Goal: Task Accomplishment & Management: Manage account settings

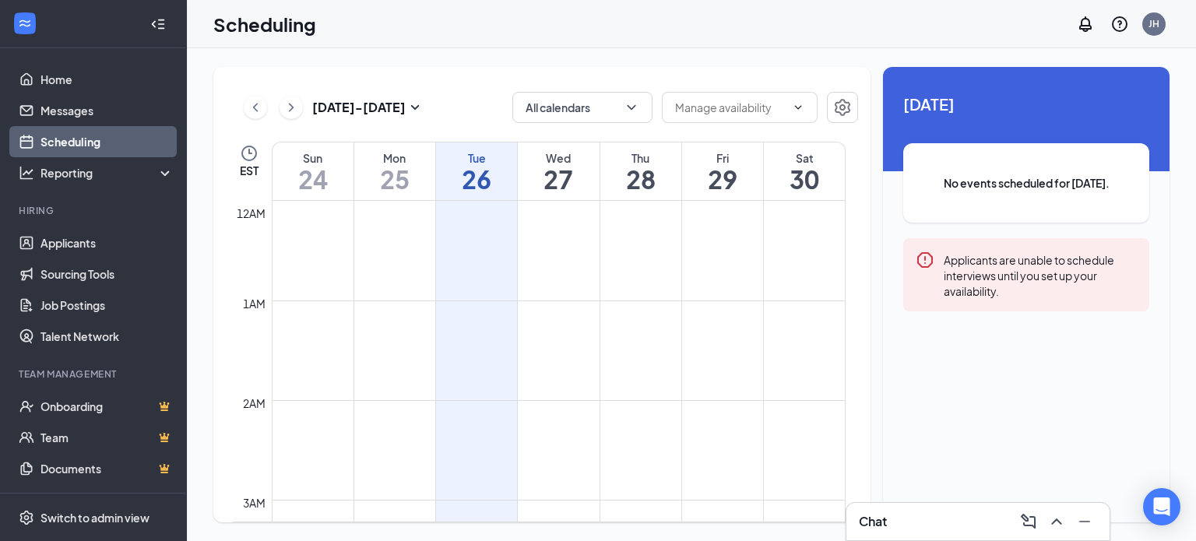
scroll to position [765, 0]
click at [83, 143] on link "Scheduling" at bounding box center [106, 141] width 133 height 31
click at [738, 103] on input "text" at bounding box center [730, 107] width 111 height 17
click at [729, 143] on div "Delete all availability" at bounding box center [725, 143] width 102 height 17
type input "Delete all availability"
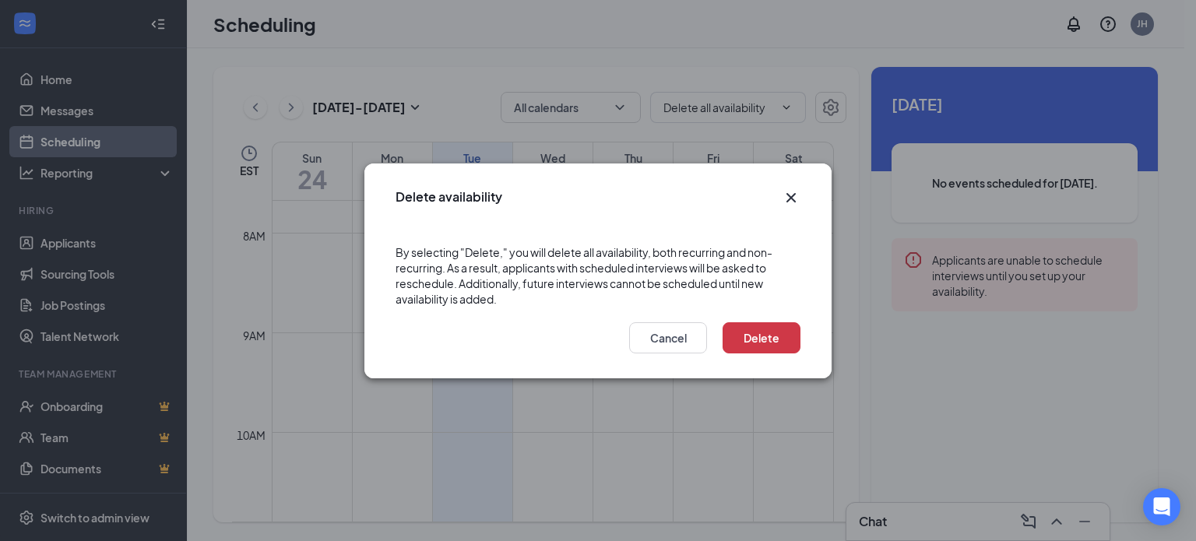
click at [757, 357] on div "Delete Cancel" at bounding box center [597, 343] width 467 height 72
click at [752, 346] on button "Delete" at bounding box center [761, 337] width 78 height 31
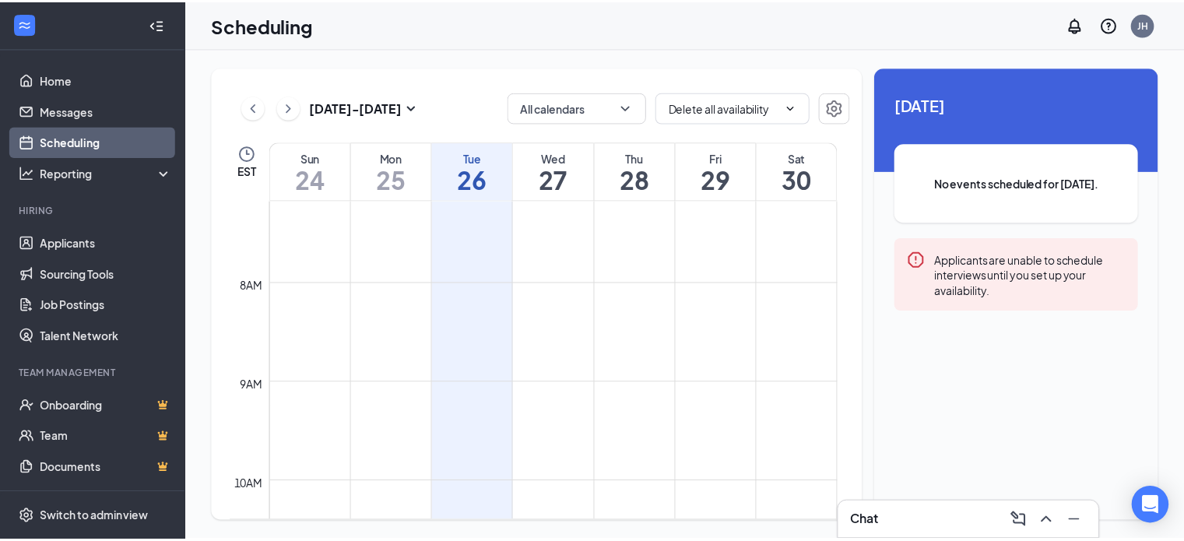
scroll to position [717, 0]
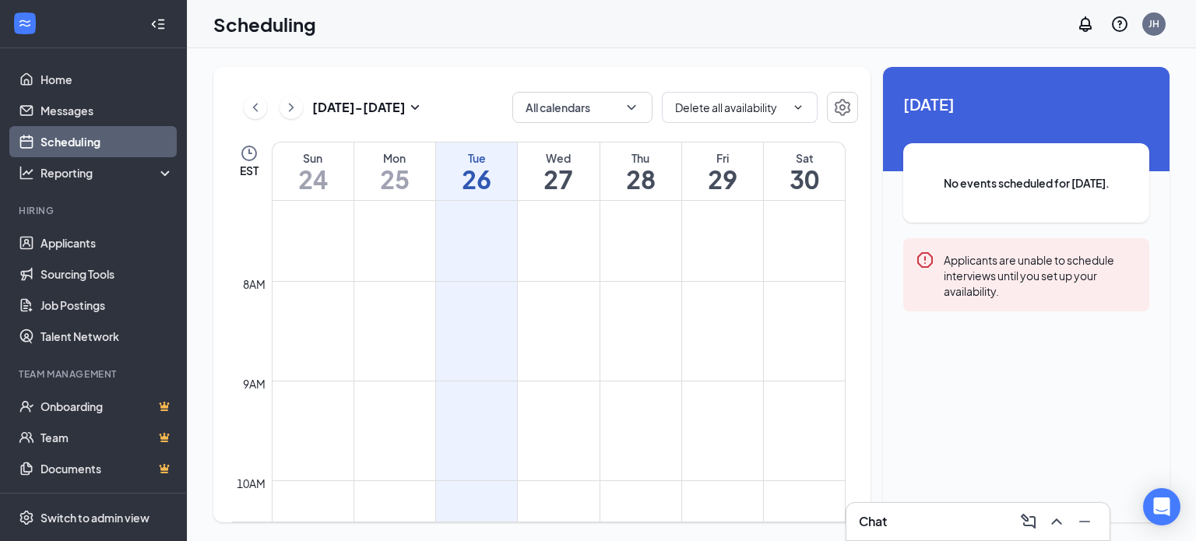
click at [711, 288] on td at bounding box center [559, 293] width 574 height 25
click at [841, 96] on button "button" at bounding box center [842, 107] width 31 height 31
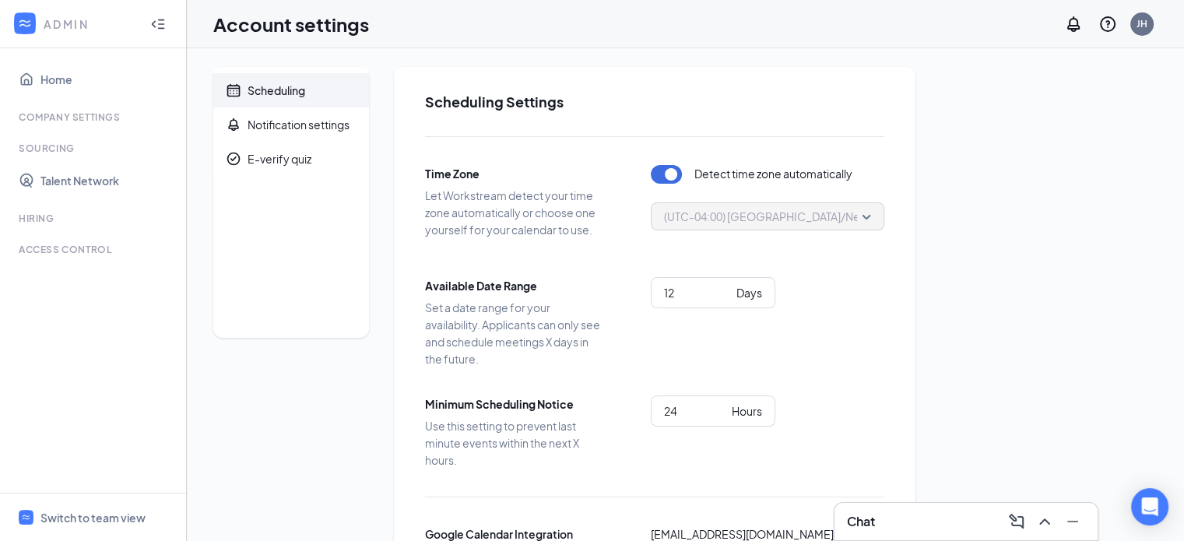
scroll to position [81, 0]
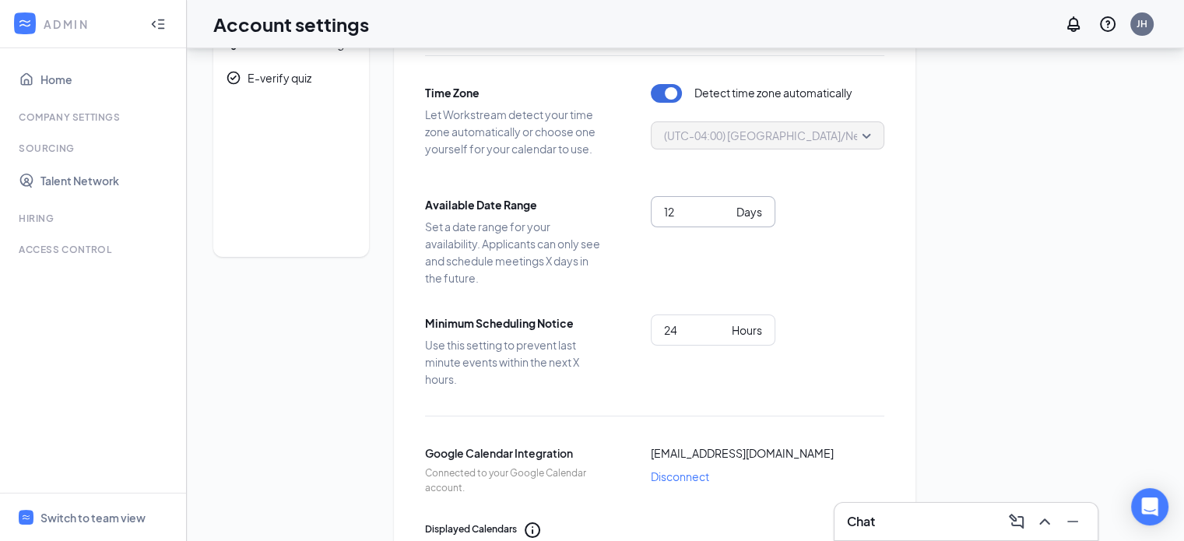
click at [683, 205] on input "12" at bounding box center [697, 211] width 66 height 17
click at [725, 208] on input "13" at bounding box center [697, 211] width 66 height 17
type input "14"
click at [725, 208] on input "14" at bounding box center [697, 211] width 66 height 17
click at [641, 279] on div "Available Date Range Set a date range for your availability. Applicants can onl…" at bounding box center [654, 241] width 459 height 90
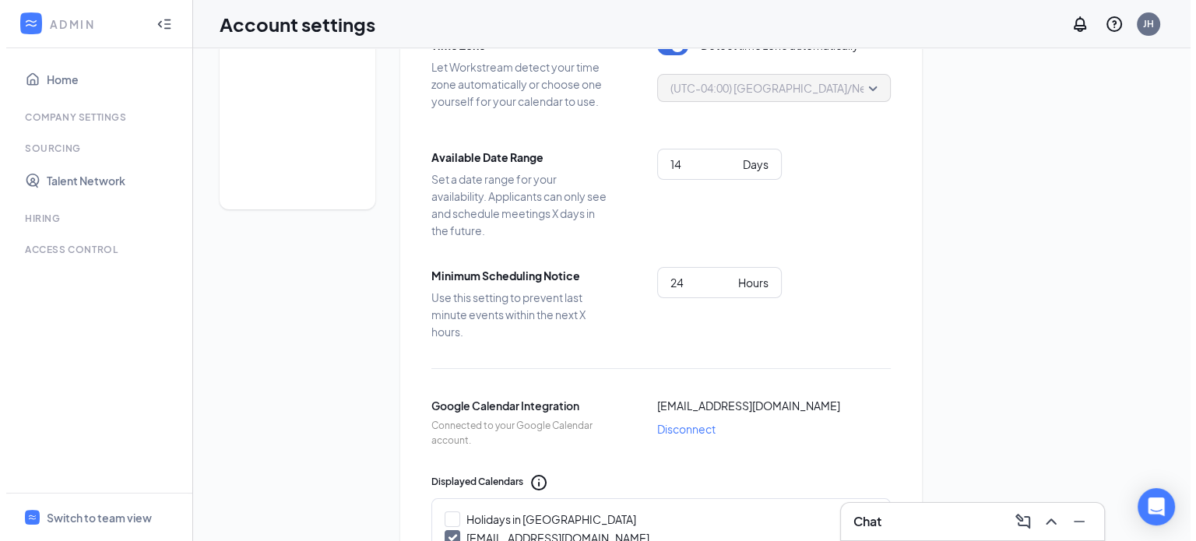
scroll to position [0, 0]
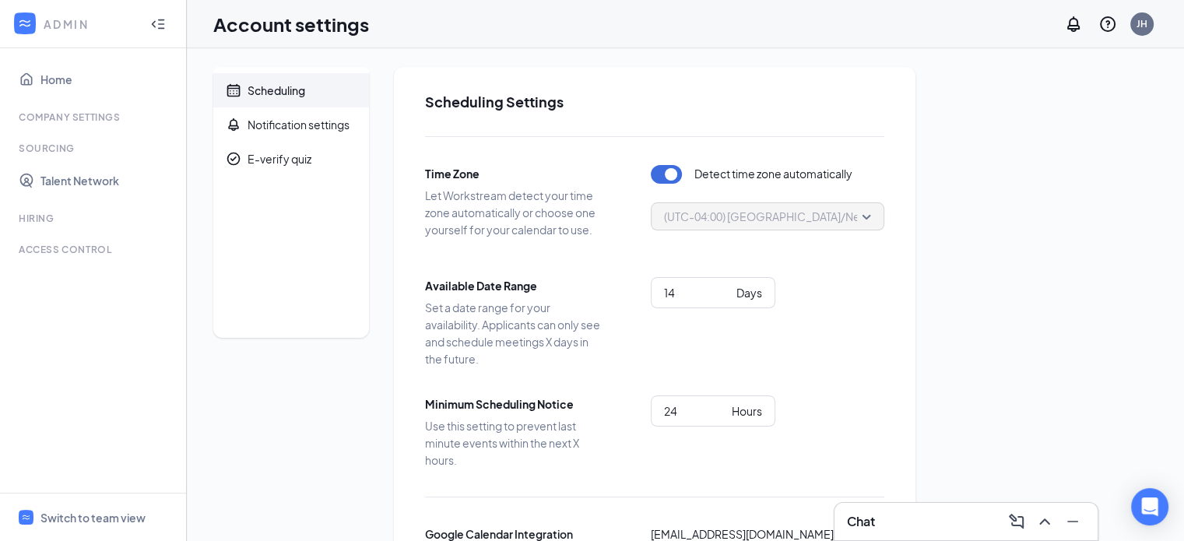
click at [286, 89] on div "Scheduling" at bounding box center [277, 91] width 58 height 16
click at [42, 75] on link "Home" at bounding box center [106, 79] width 133 height 31
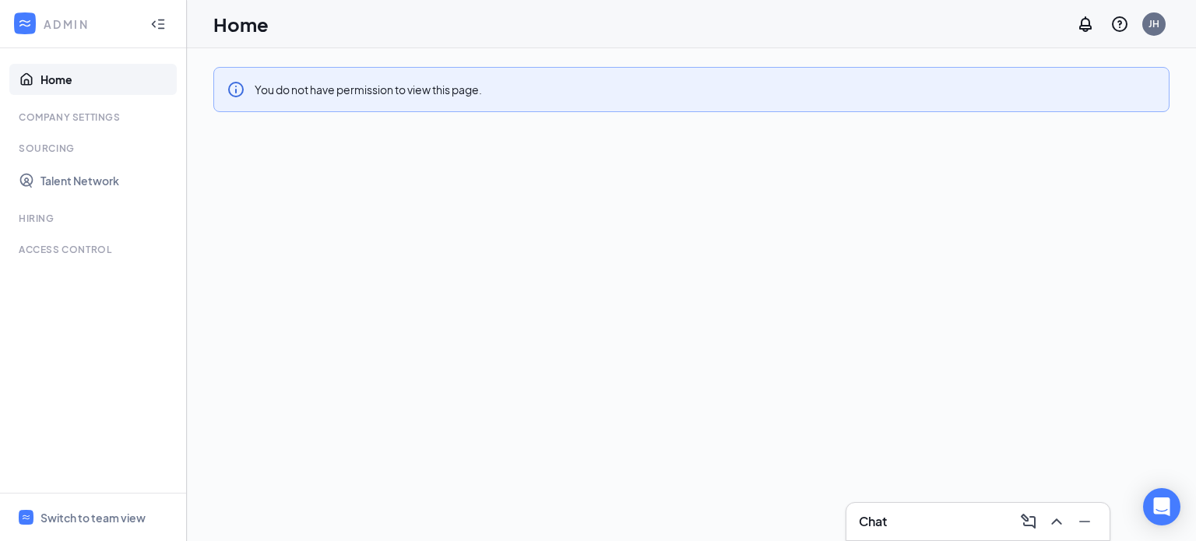
click at [160, 24] on icon "Collapse" at bounding box center [158, 24] width 16 height 16
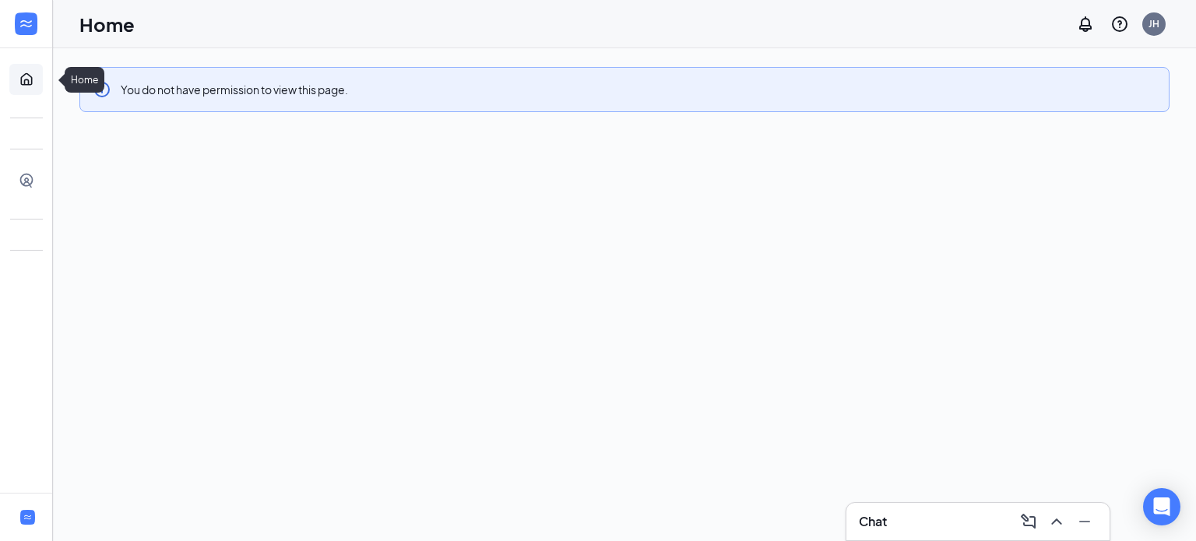
click at [40, 75] on link "Home" at bounding box center [48, 79] width 16 height 31
click at [32, 26] on icon "Expand" at bounding box center [27, 24] width 16 height 16
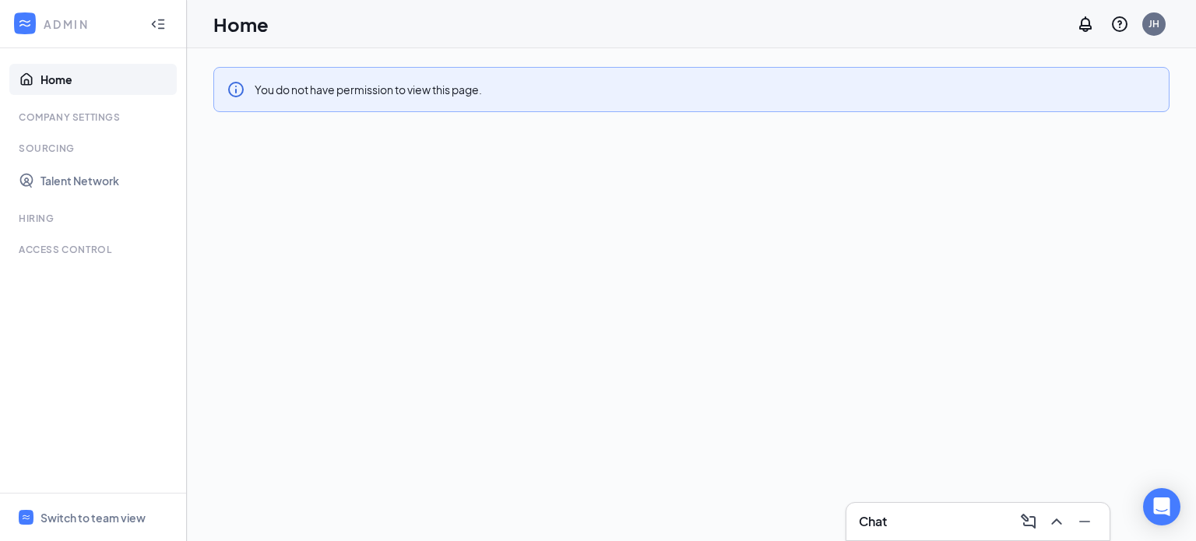
click at [56, 218] on div "Hiring" at bounding box center [95, 218] width 152 height 13
click at [43, 219] on div "Hiring" at bounding box center [95, 218] width 152 height 13
click at [45, 189] on link "Talent Network" at bounding box center [106, 180] width 133 height 31
click at [71, 527] on span "Switch to team view" at bounding box center [106, 516] width 133 height 47
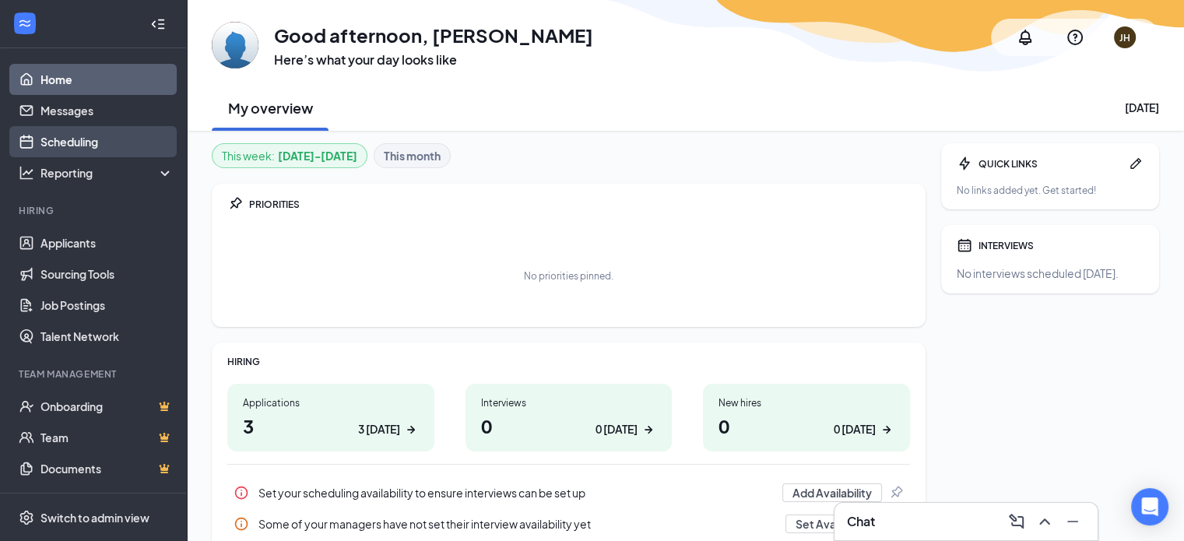
click at [97, 133] on link "Scheduling" at bounding box center [106, 141] width 133 height 31
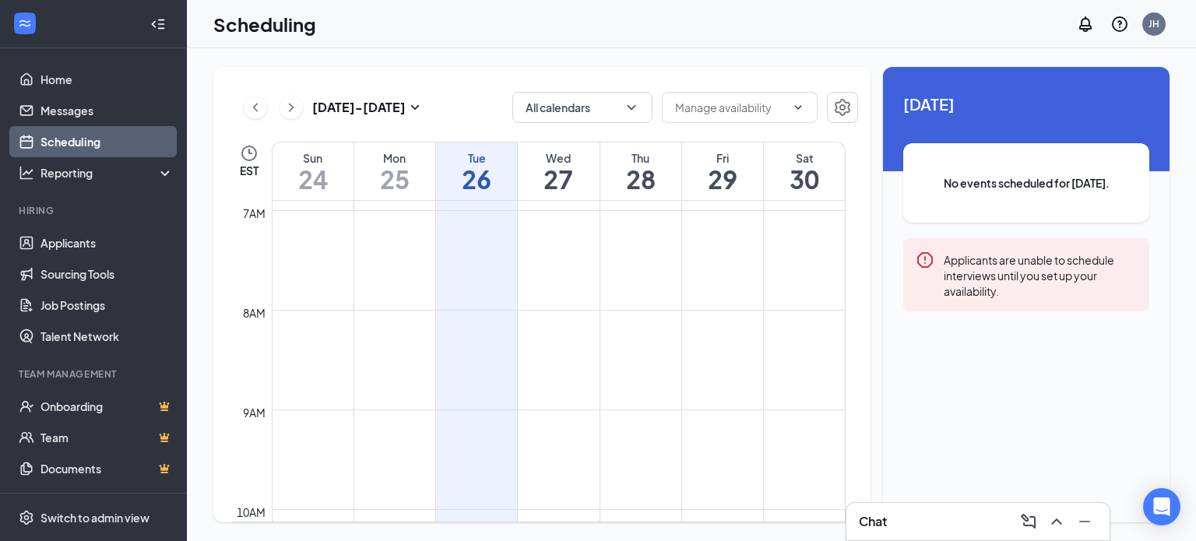
scroll to position [708, 0]
click at [725, 307] on td at bounding box center [559, 302] width 574 height 25
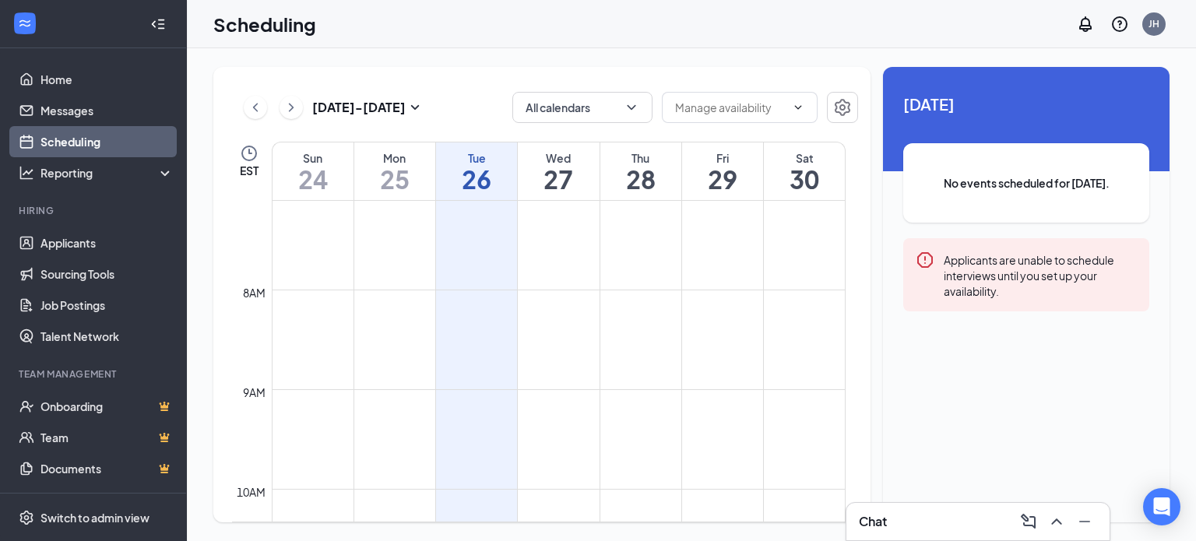
click at [725, 307] on td at bounding box center [559, 302] width 574 height 25
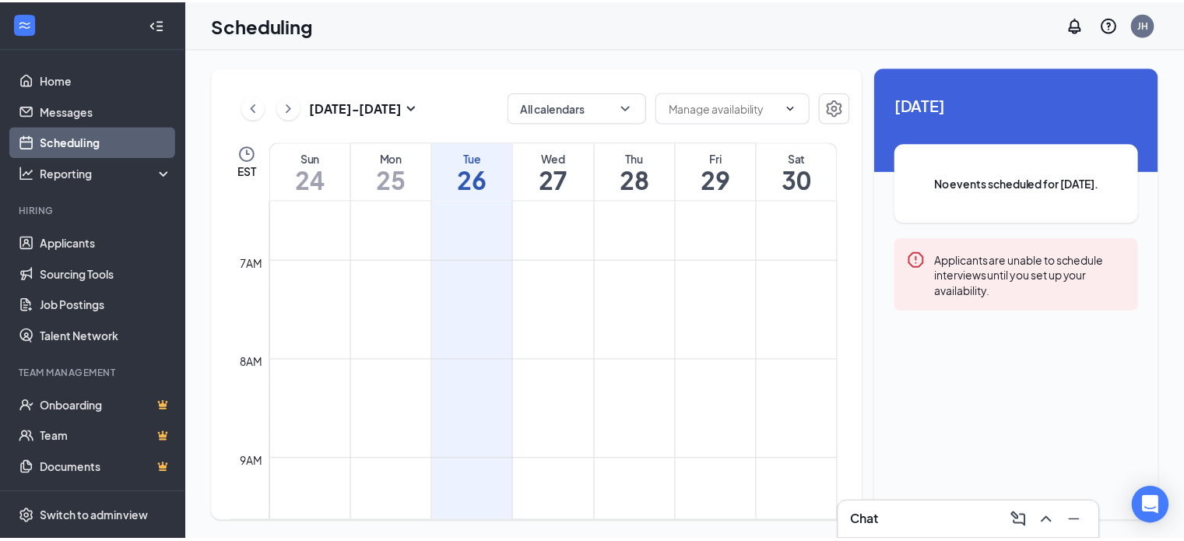
scroll to position [638, 0]
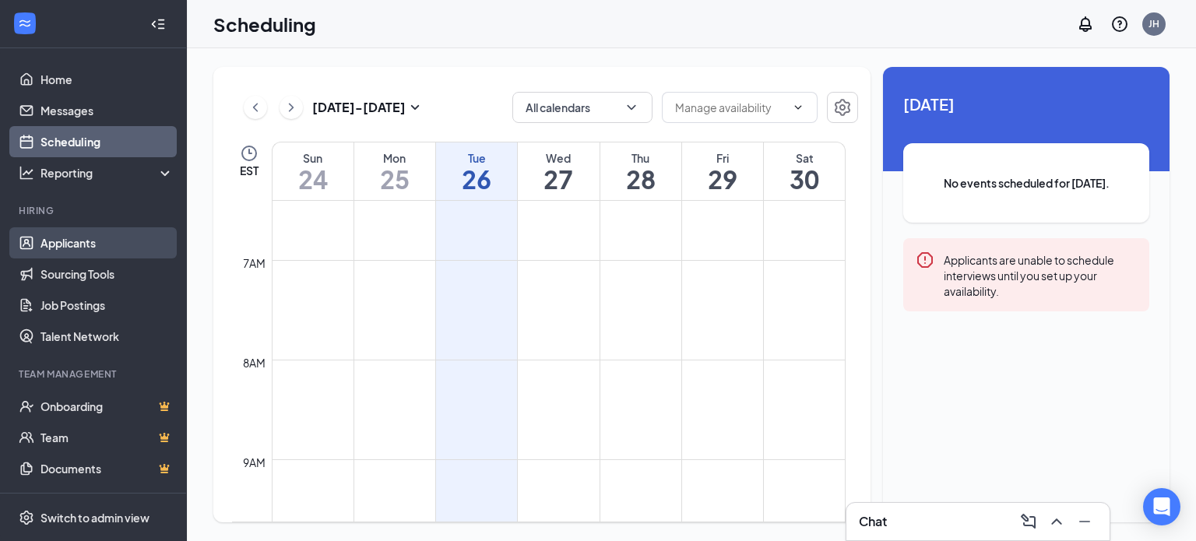
click at [81, 237] on link "Applicants" at bounding box center [106, 242] width 133 height 31
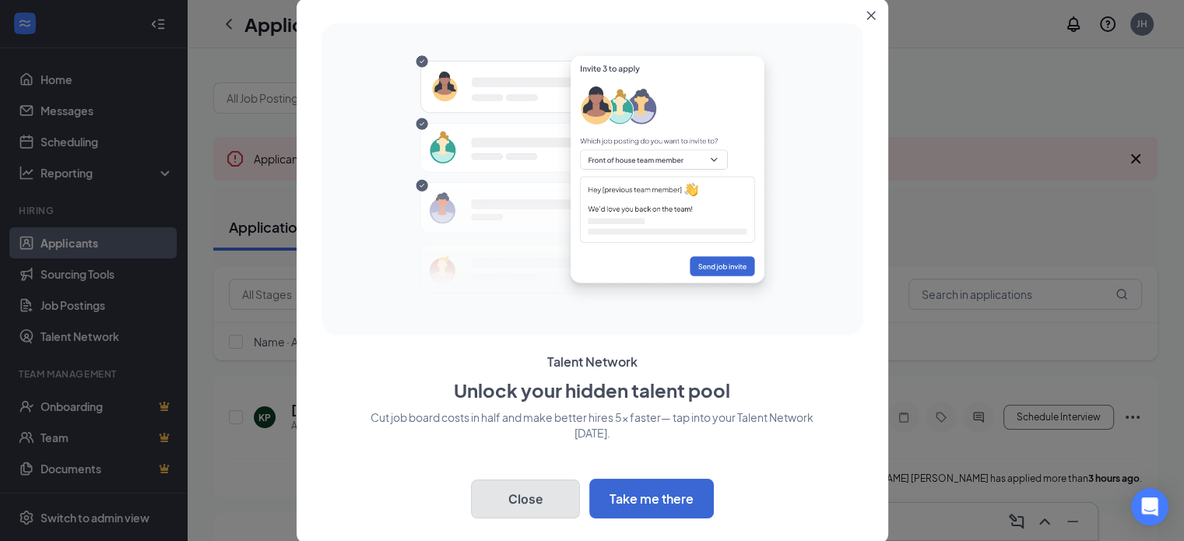
click at [510, 493] on button "Close" at bounding box center [525, 498] width 109 height 39
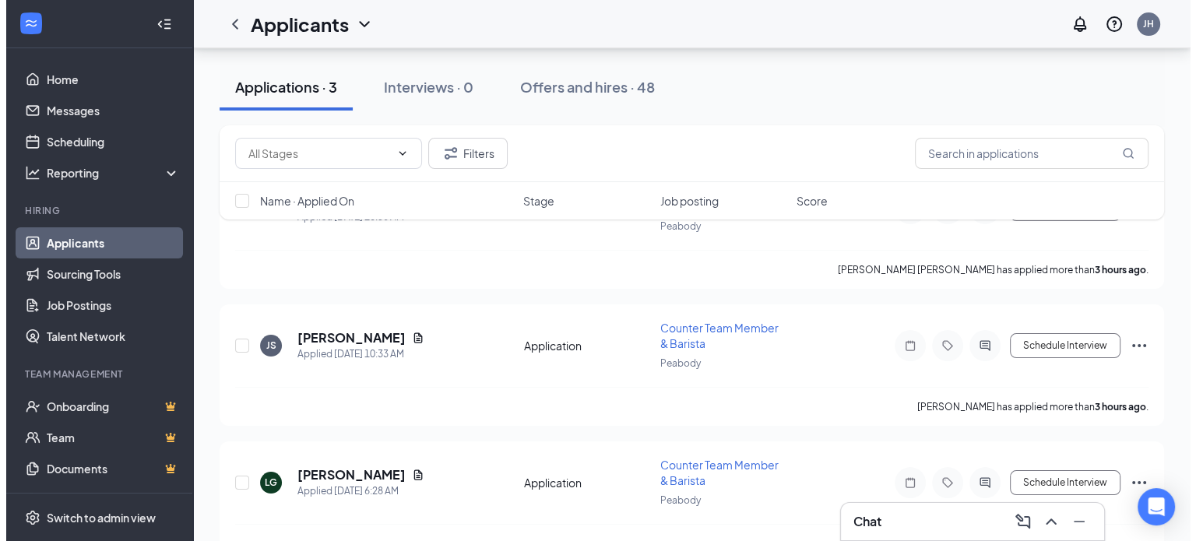
scroll to position [216, 0]
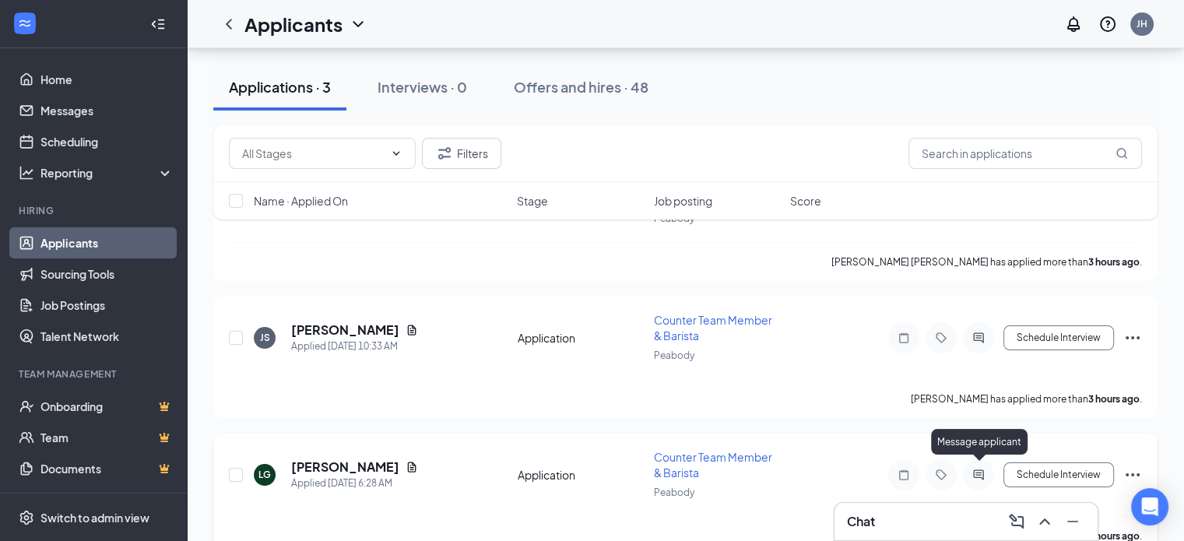
click at [981, 469] on icon "ActiveChat" at bounding box center [978, 474] width 10 height 10
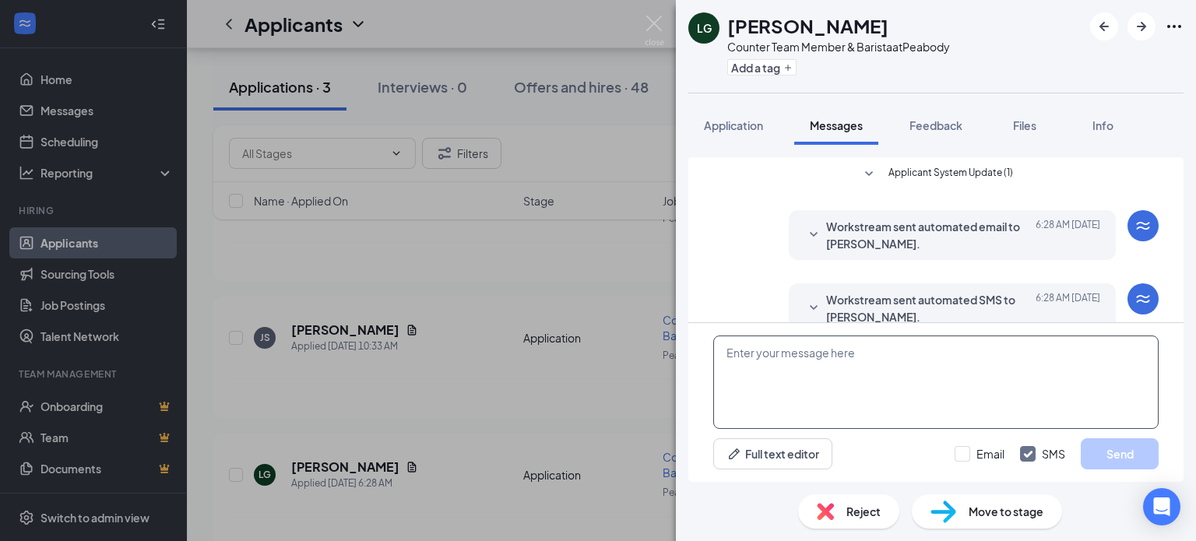
click at [861, 350] on textarea at bounding box center [935, 381] width 445 height 93
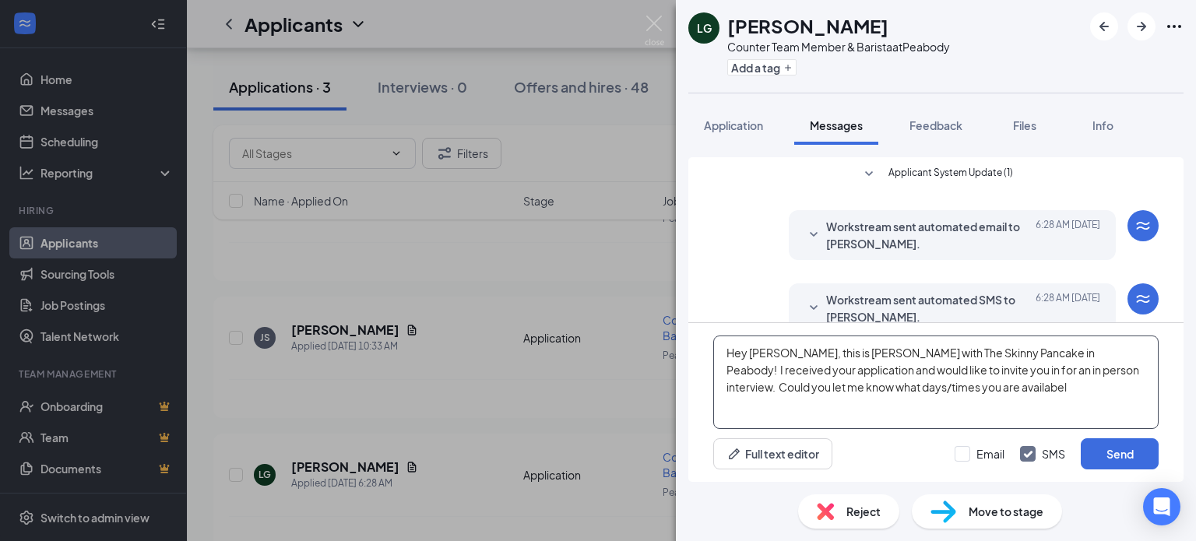
scroll to position [26, 0]
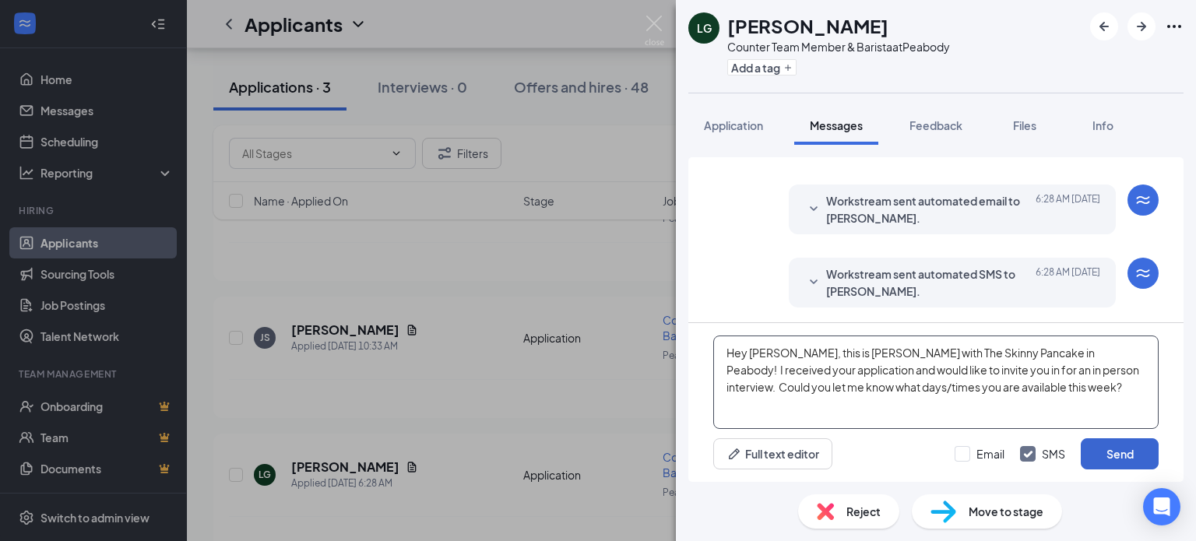
type textarea "Hey [PERSON_NAME], this is [PERSON_NAME] with The Skinny Pancake in Peabody! I …"
click at [1112, 451] on button "Send" at bounding box center [1119, 453] width 78 height 31
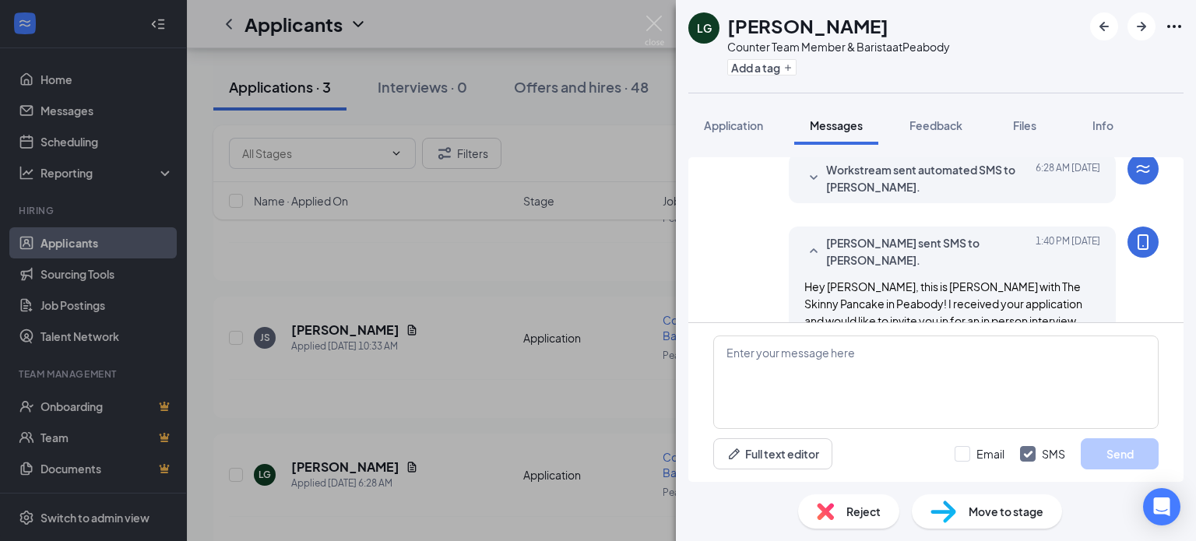
scroll to position [161, 0]
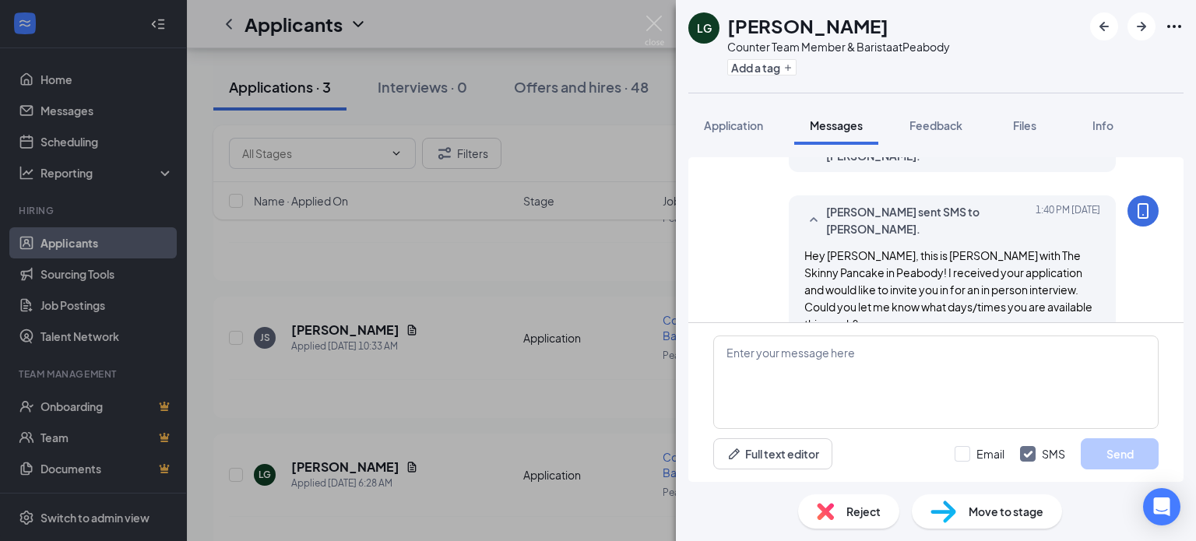
click at [1007, 515] on span "Move to stage" at bounding box center [1005, 511] width 75 height 17
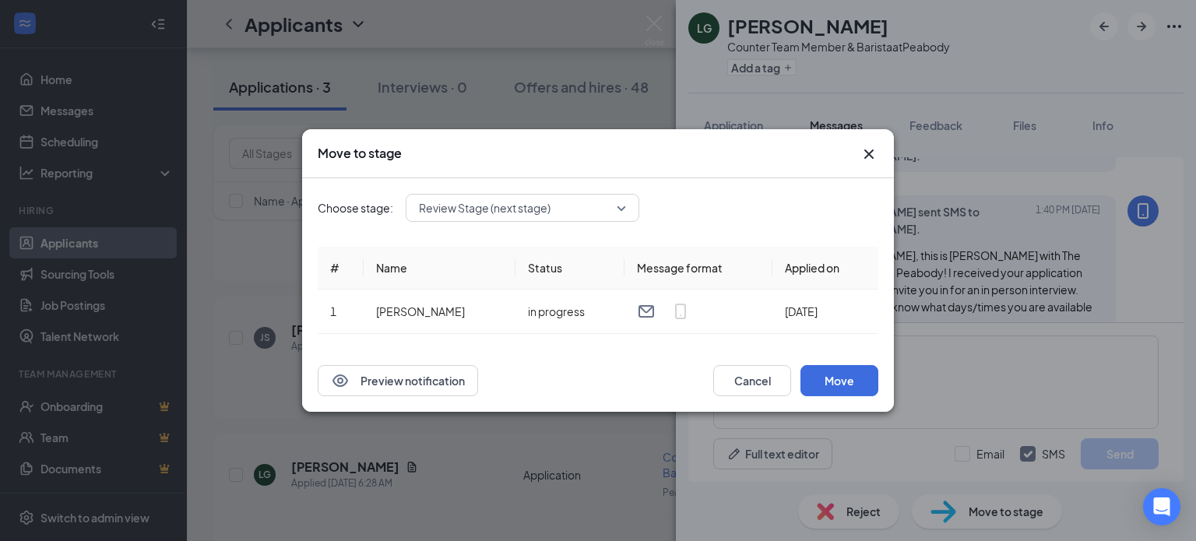
click at [600, 212] on span "Review Stage (next stage)" at bounding box center [515, 207] width 193 height 23
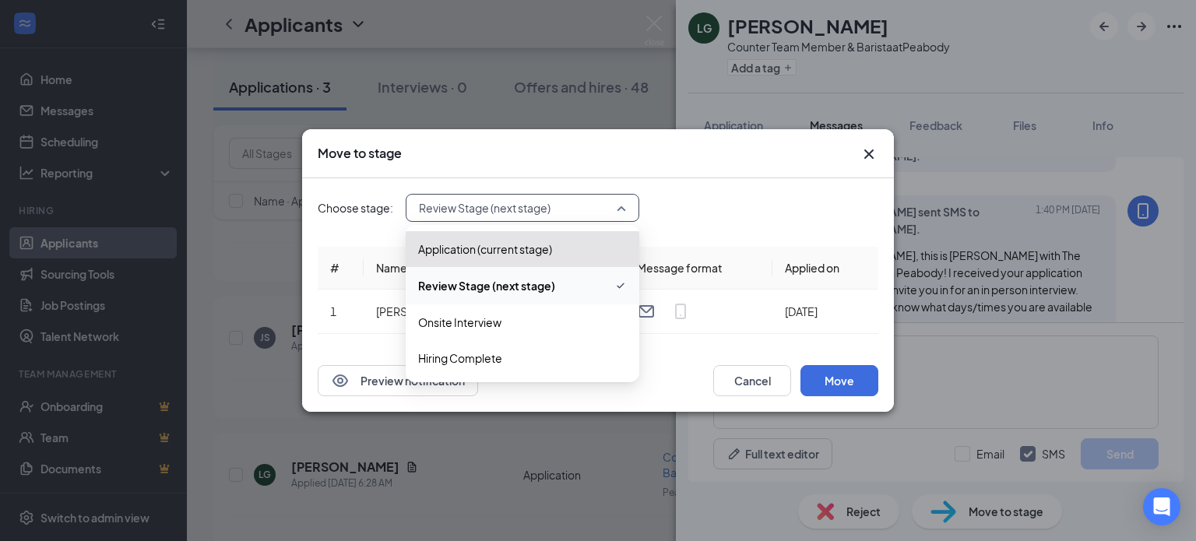
click at [539, 290] on span "Review Stage (next stage)" at bounding box center [486, 285] width 137 height 17
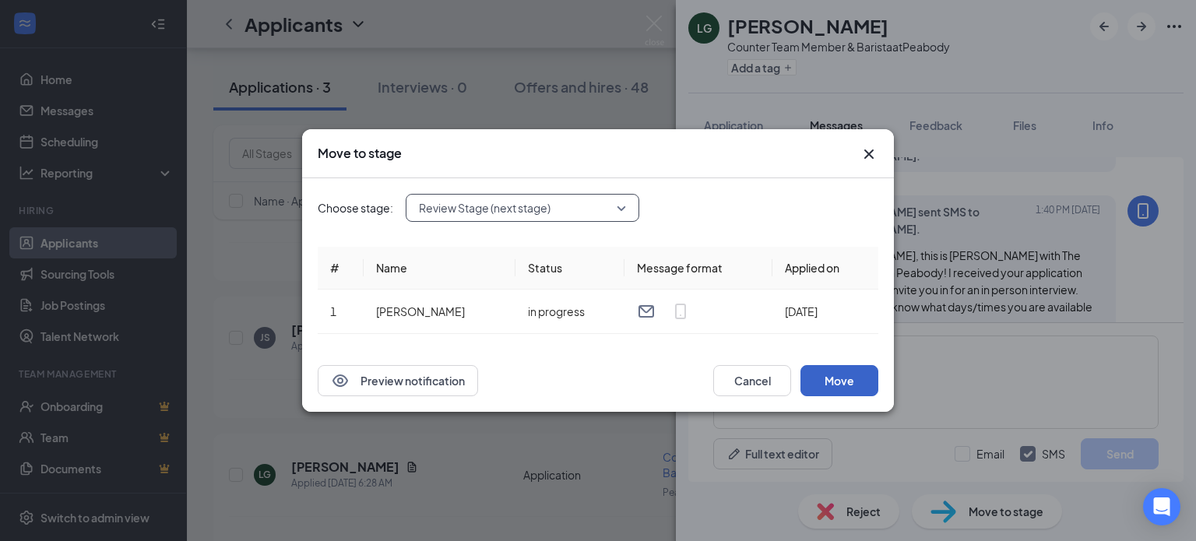
click at [819, 373] on button "Move" at bounding box center [839, 380] width 78 height 31
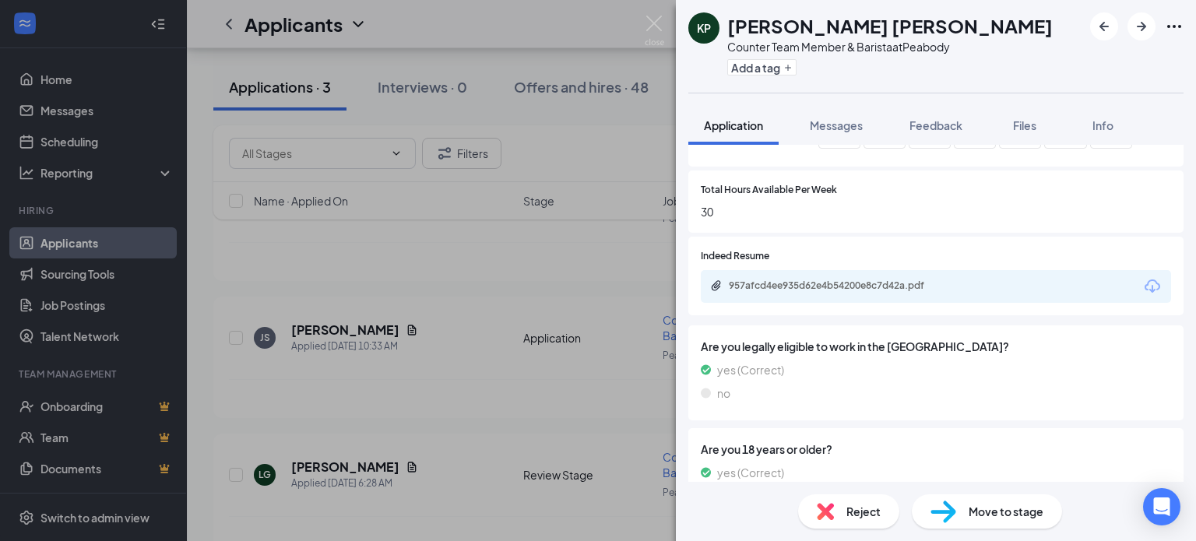
scroll to position [764, 0]
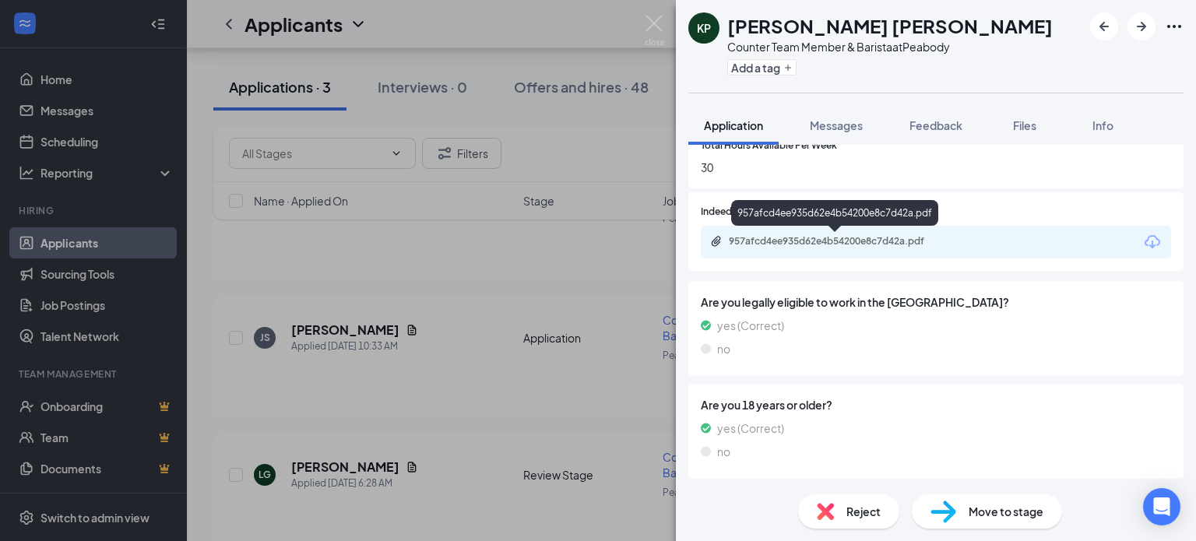
click at [920, 240] on div "957afcd4ee935d62e4b54200e8c7d42a.pdf" at bounding box center [838, 241] width 218 height 12
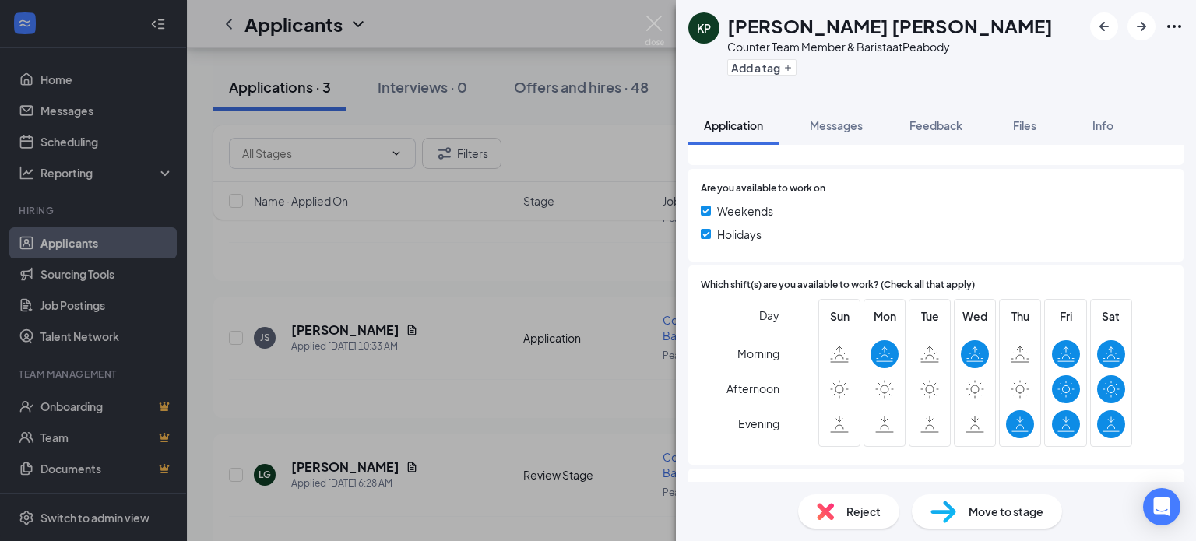
scroll to position [420, 0]
click at [820, 513] on img at bounding box center [824, 511] width 17 height 17
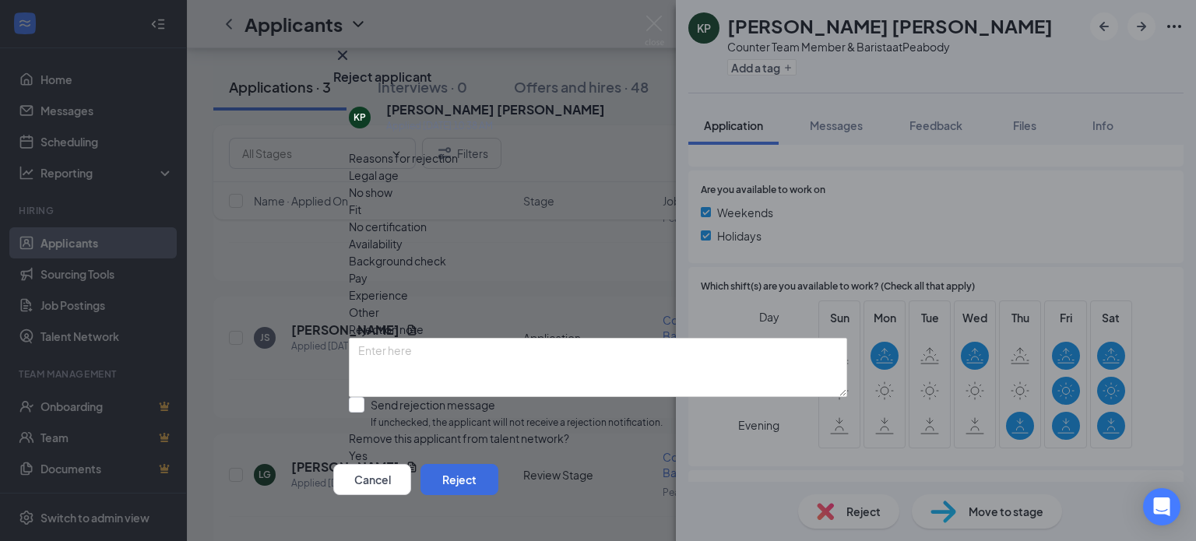
click at [402, 235] on span "Availability" at bounding box center [376, 243] width 54 height 17
click at [498, 469] on button "Reject" at bounding box center [459, 479] width 78 height 31
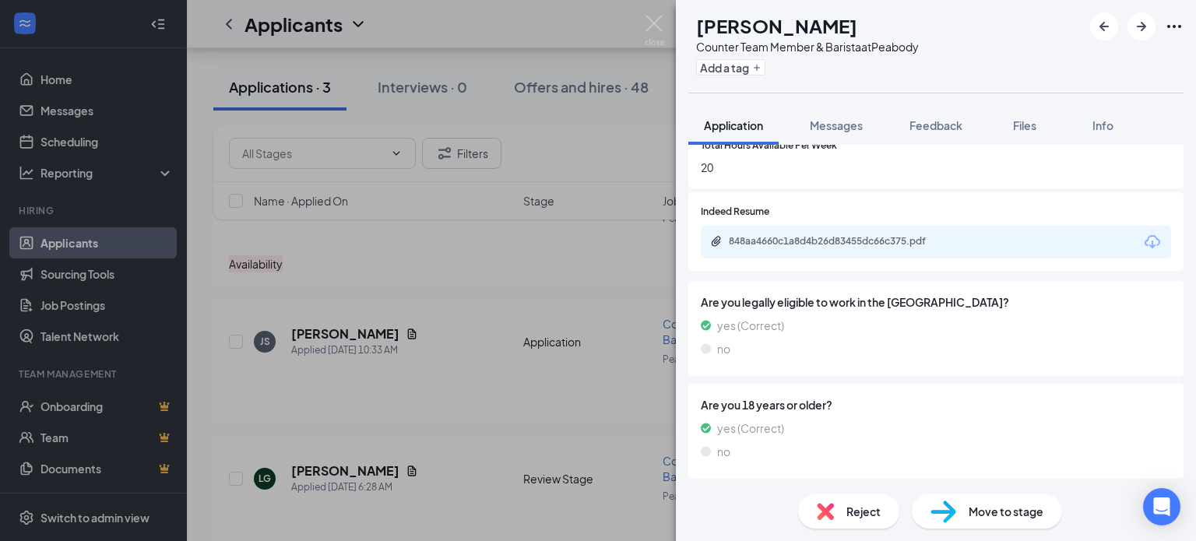
scroll to position [764, 0]
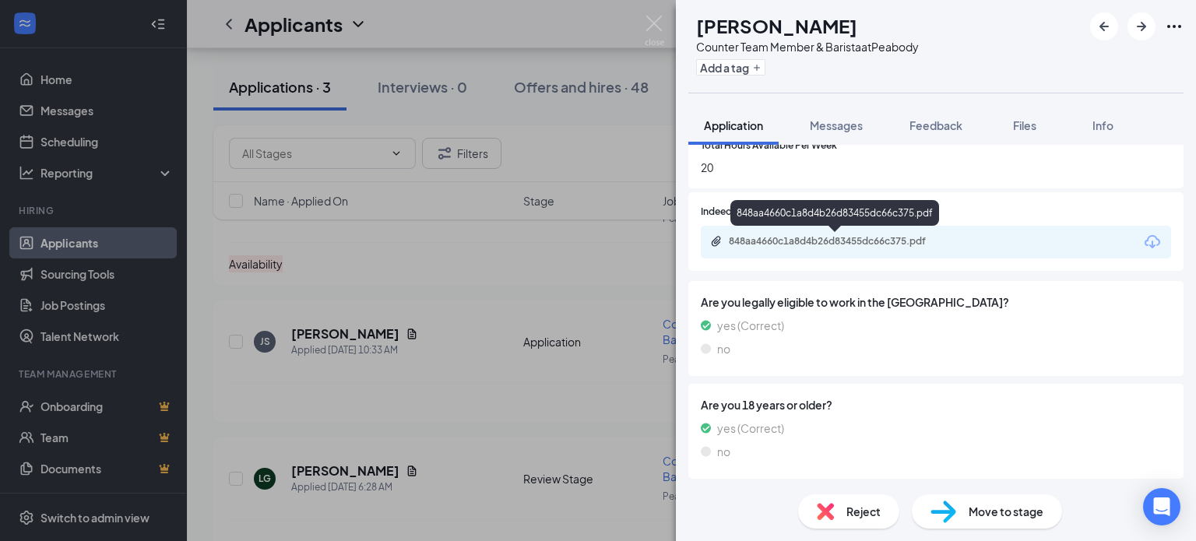
click at [894, 247] on div "848aa4660c1a8d4b26d83455dc66c375.pdf" at bounding box center [836, 242] width 252 height 15
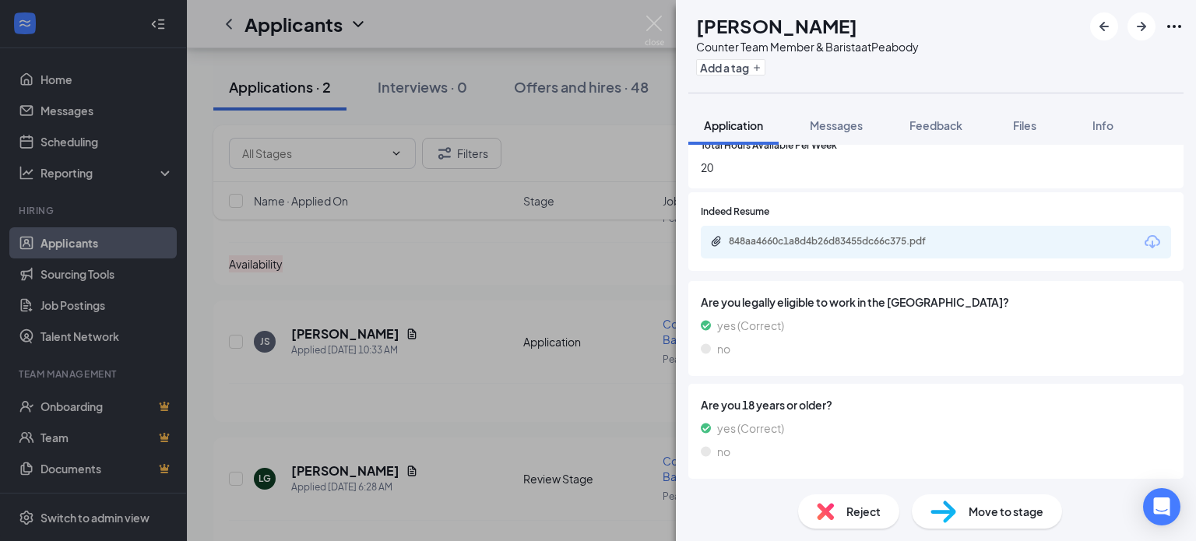
scroll to position [0, 0]
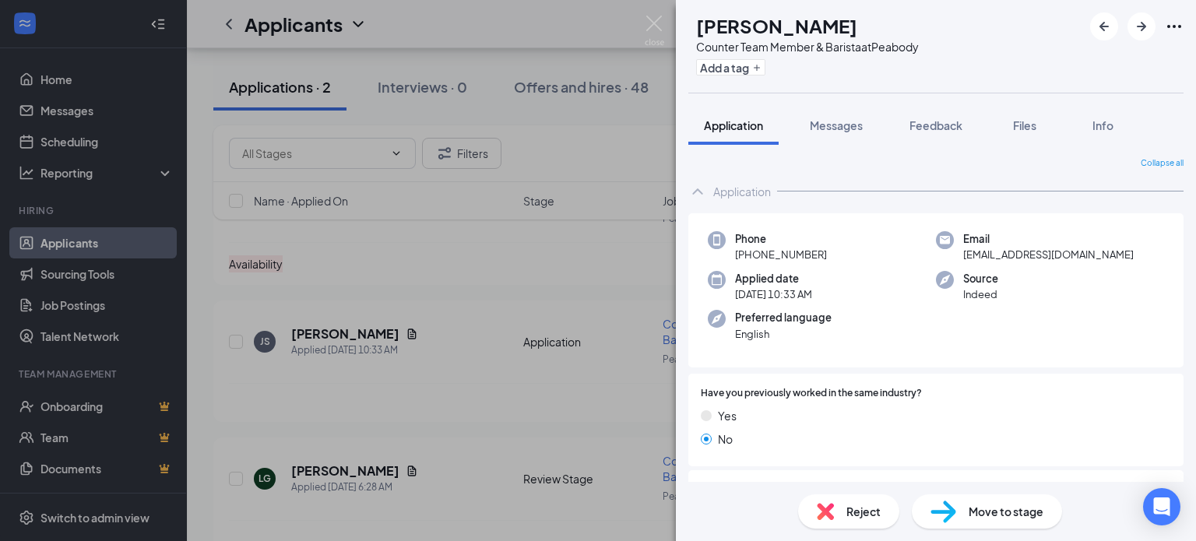
click at [859, 514] on span "Reject" at bounding box center [863, 511] width 34 height 17
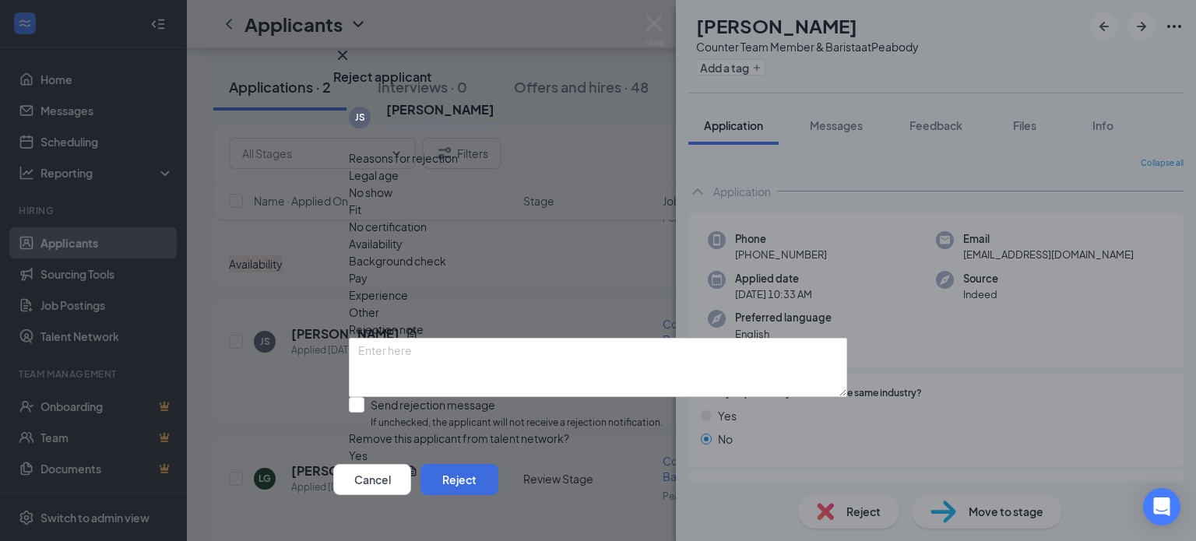
click at [402, 235] on span "Availability" at bounding box center [376, 243] width 54 height 17
click at [498, 464] on button "Reject" at bounding box center [459, 479] width 78 height 31
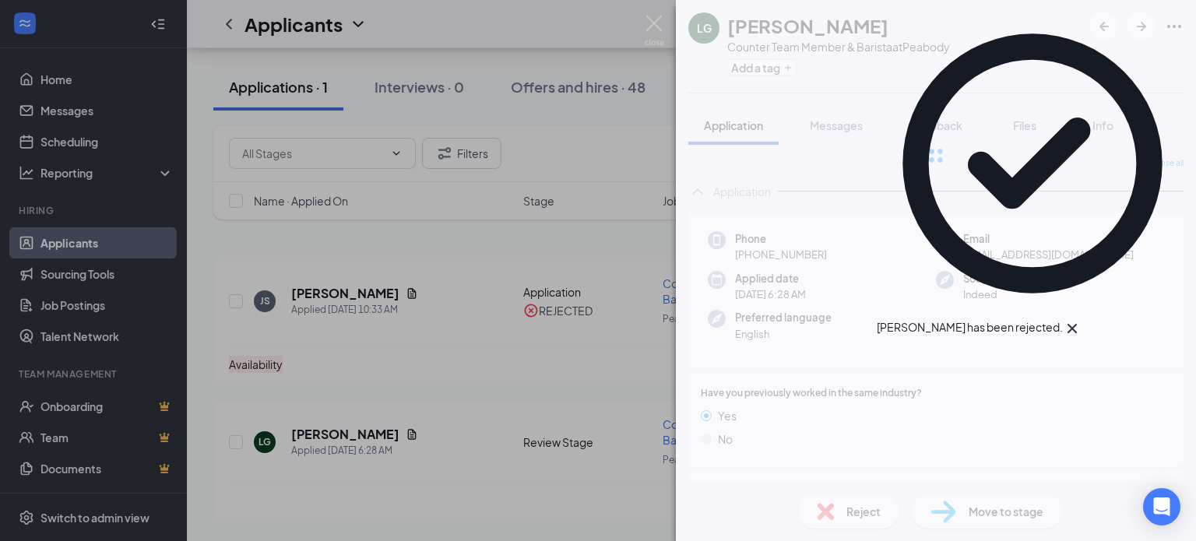
scroll to position [115, 0]
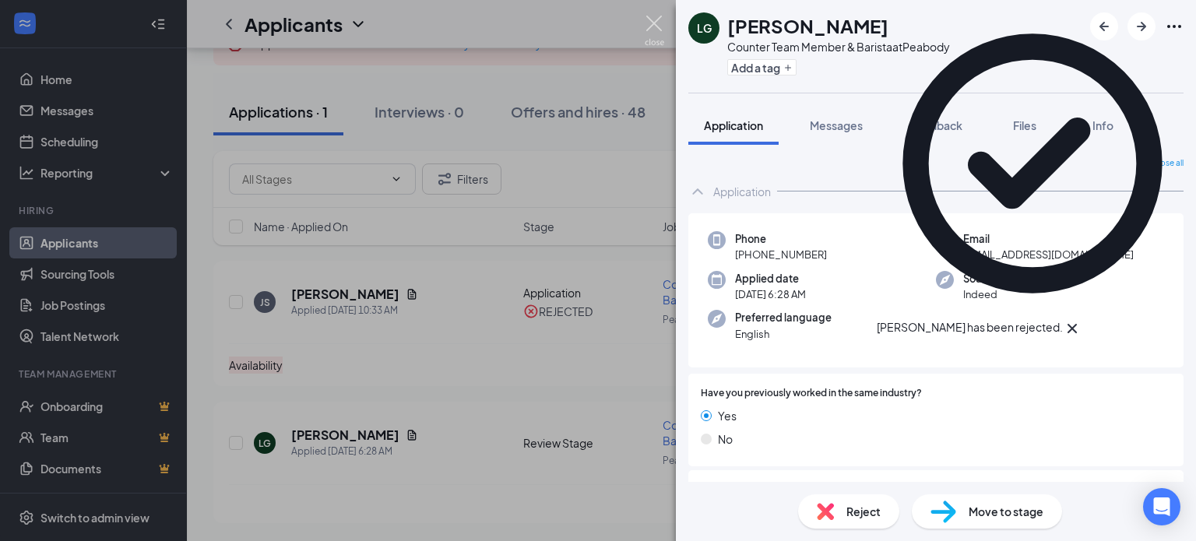
click at [646, 21] on img at bounding box center [653, 31] width 19 height 30
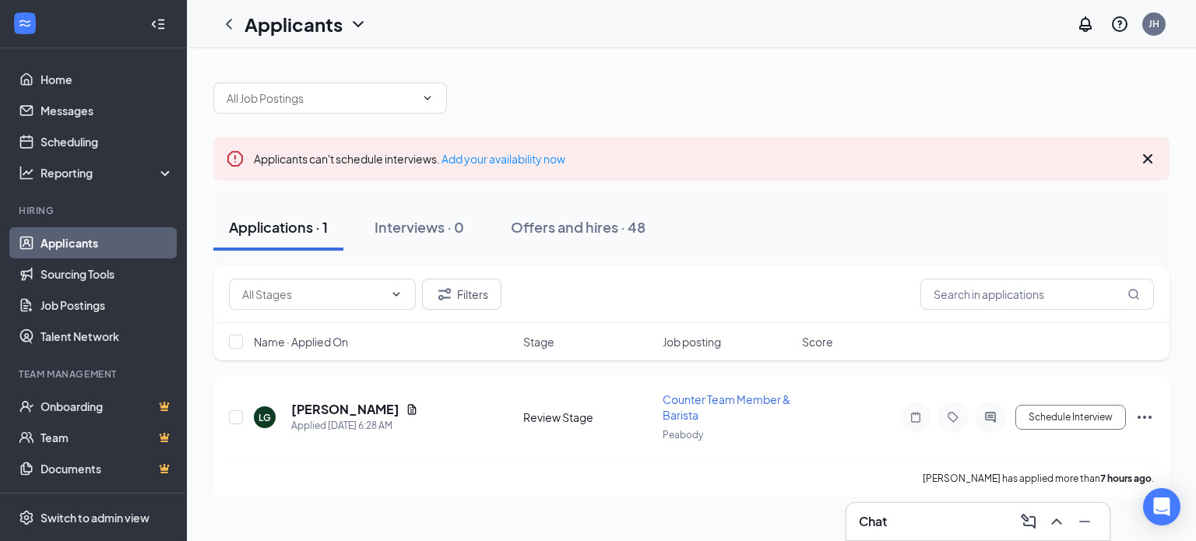
click at [923, 515] on div "Chat" at bounding box center [978, 521] width 238 height 25
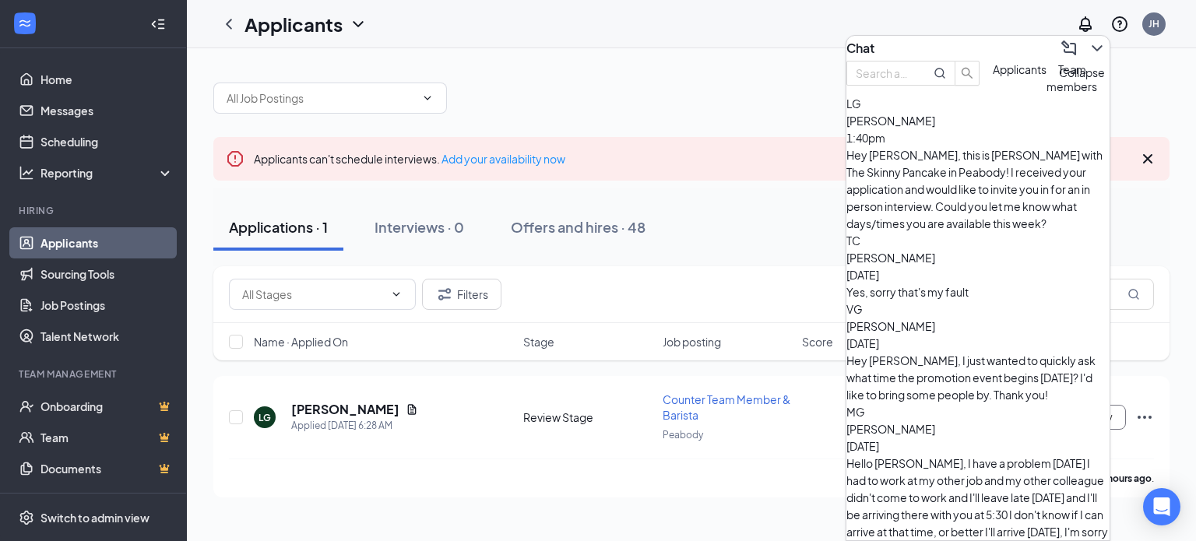
click at [1087, 44] on icon "ChevronDown" at bounding box center [1096, 48] width 19 height 19
